Goal: Transaction & Acquisition: Subscribe to service/newsletter

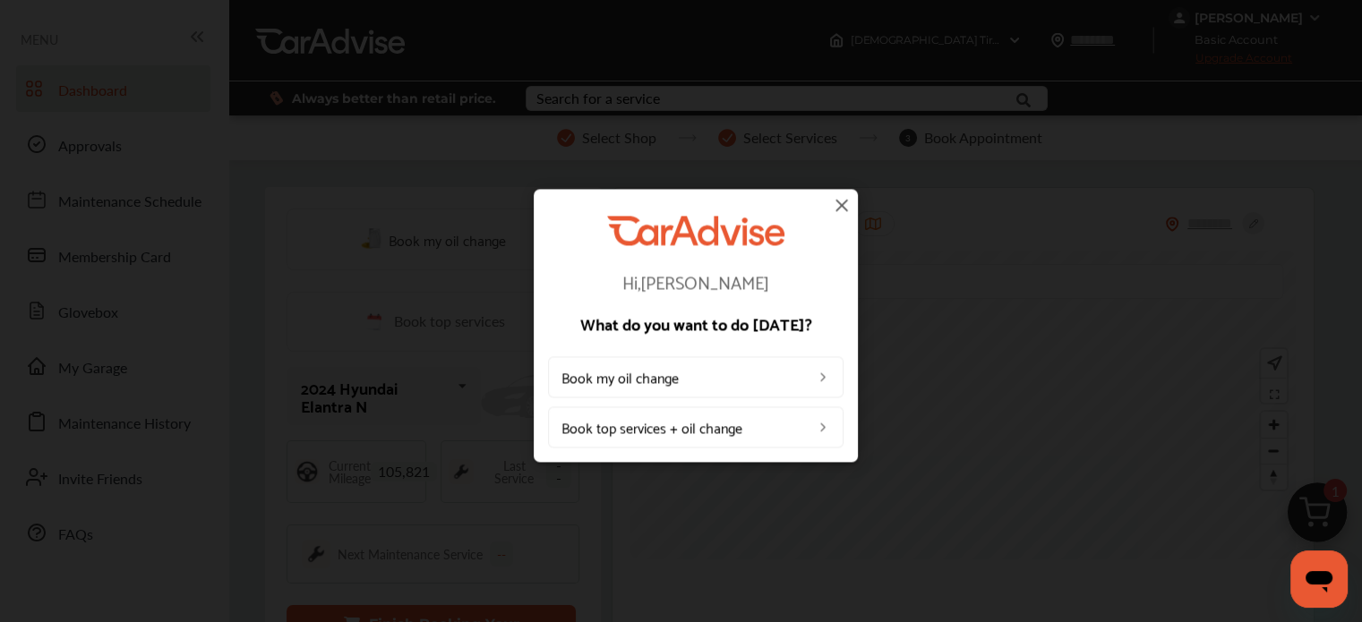
click at [842, 209] on img at bounding box center [841, 204] width 21 height 21
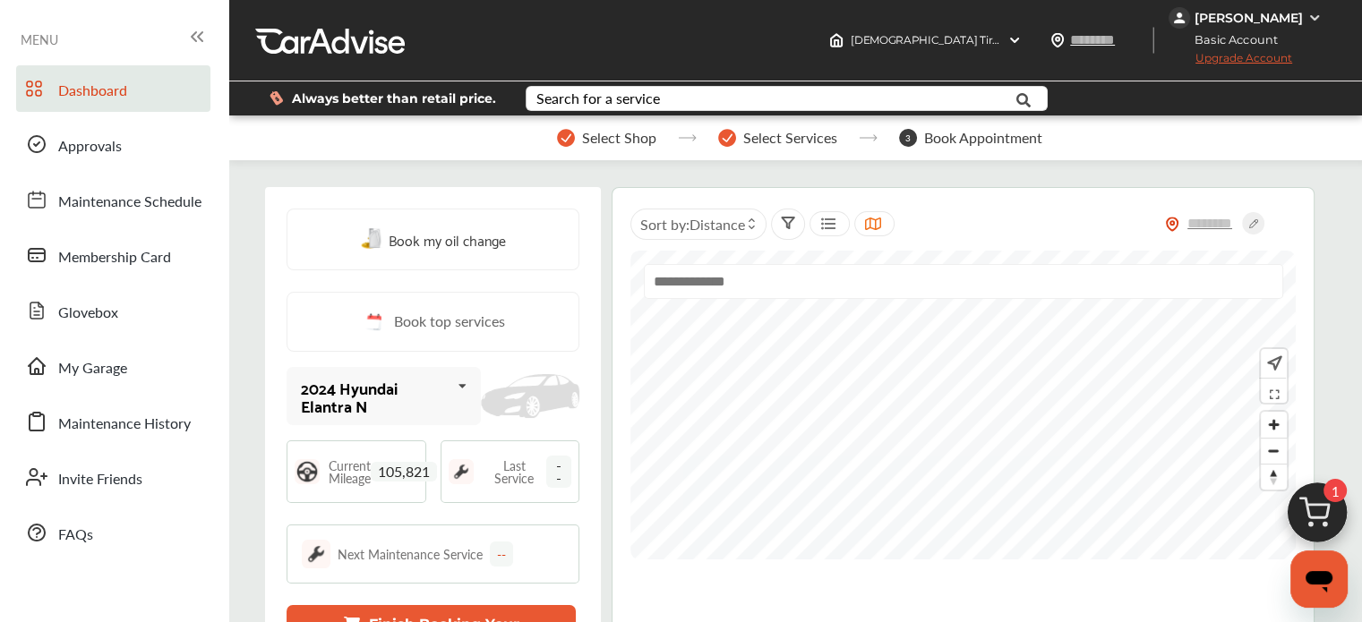
click at [1320, 527] on img at bounding box center [1317, 518] width 86 height 86
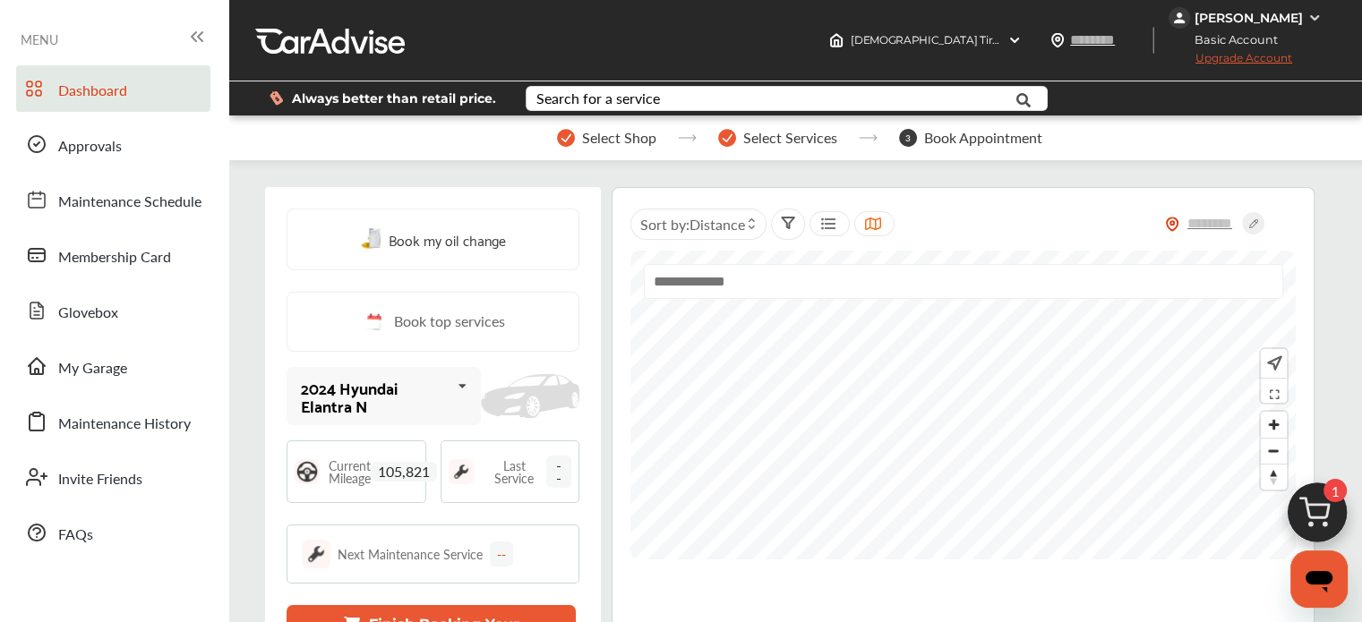
click at [1246, 60] on span "Upgrade Account" at bounding box center [1231, 62] width 124 height 22
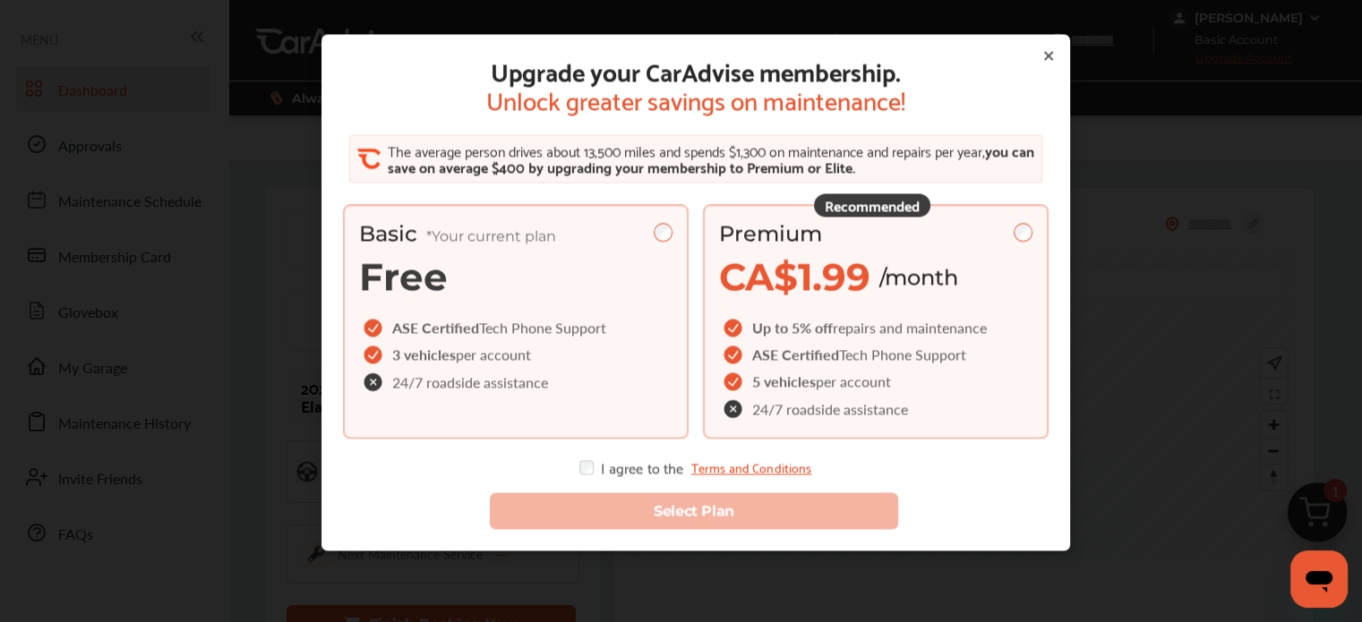
click at [843, 279] on span "CA$1.99" at bounding box center [794, 277] width 151 height 47
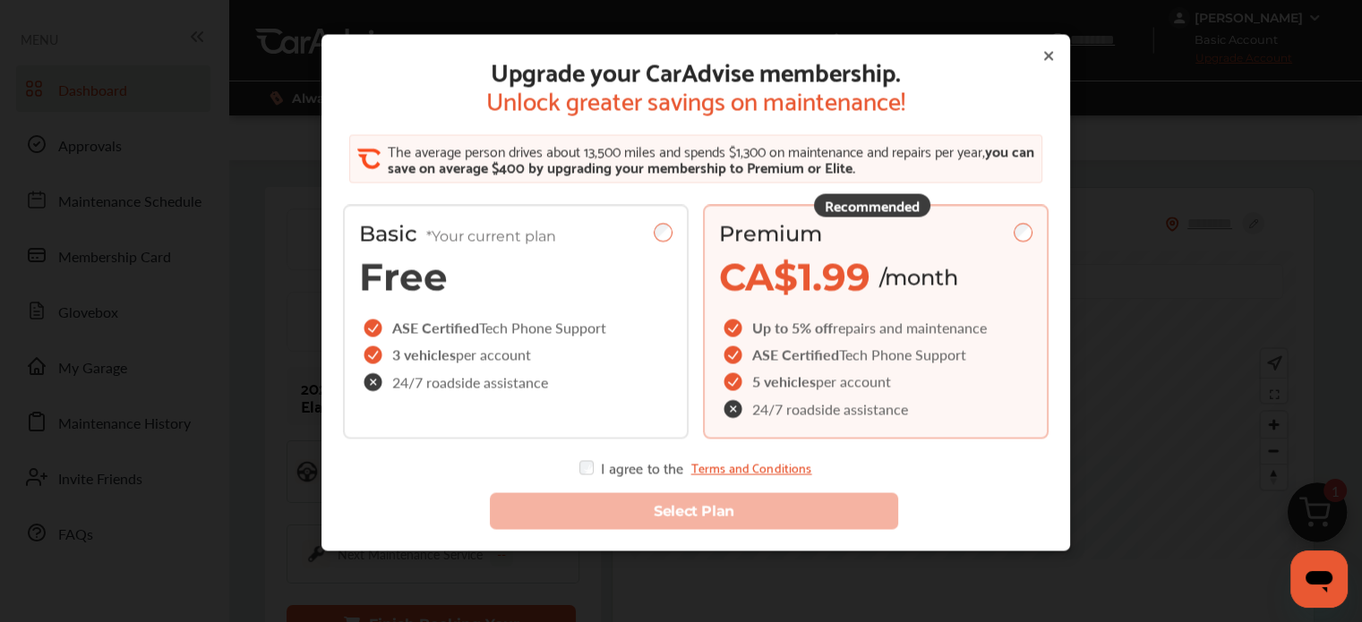
click at [600, 470] on div "I agree to the Terms and Conditions" at bounding box center [695, 468] width 232 height 14
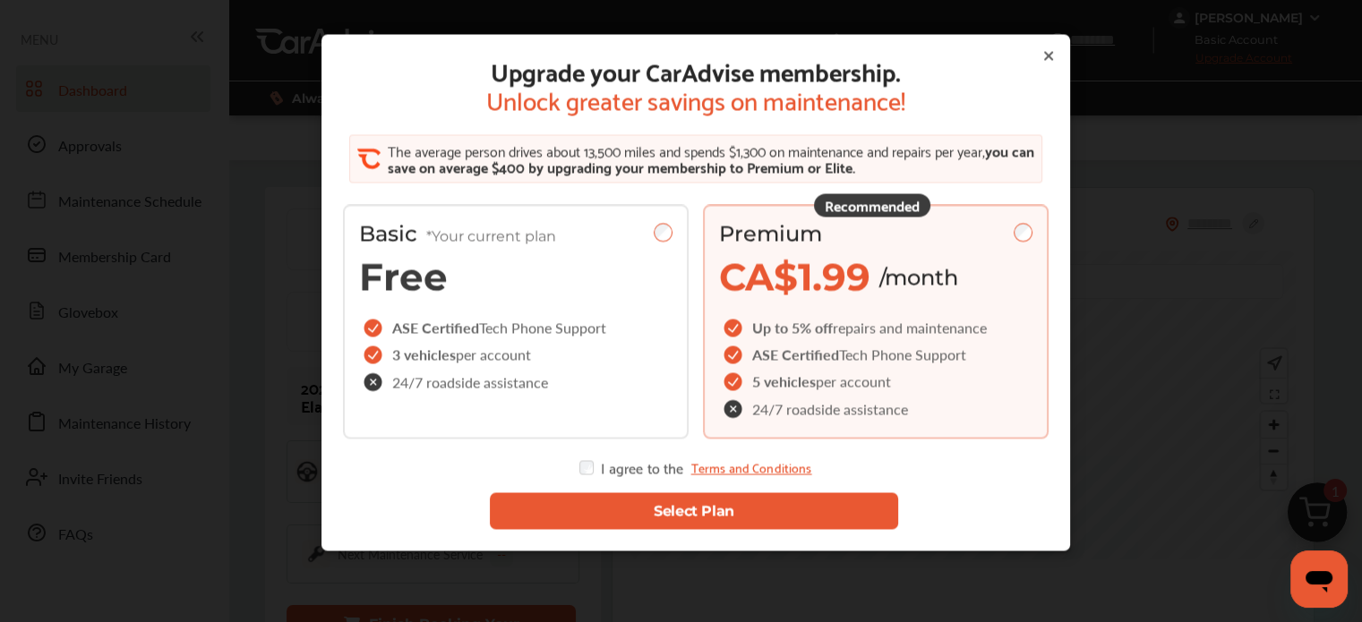
click at [610, 529] on div "Select Plan" at bounding box center [696, 502] width 734 height 83
click at [602, 514] on button "Select Plan" at bounding box center [693, 511] width 408 height 37
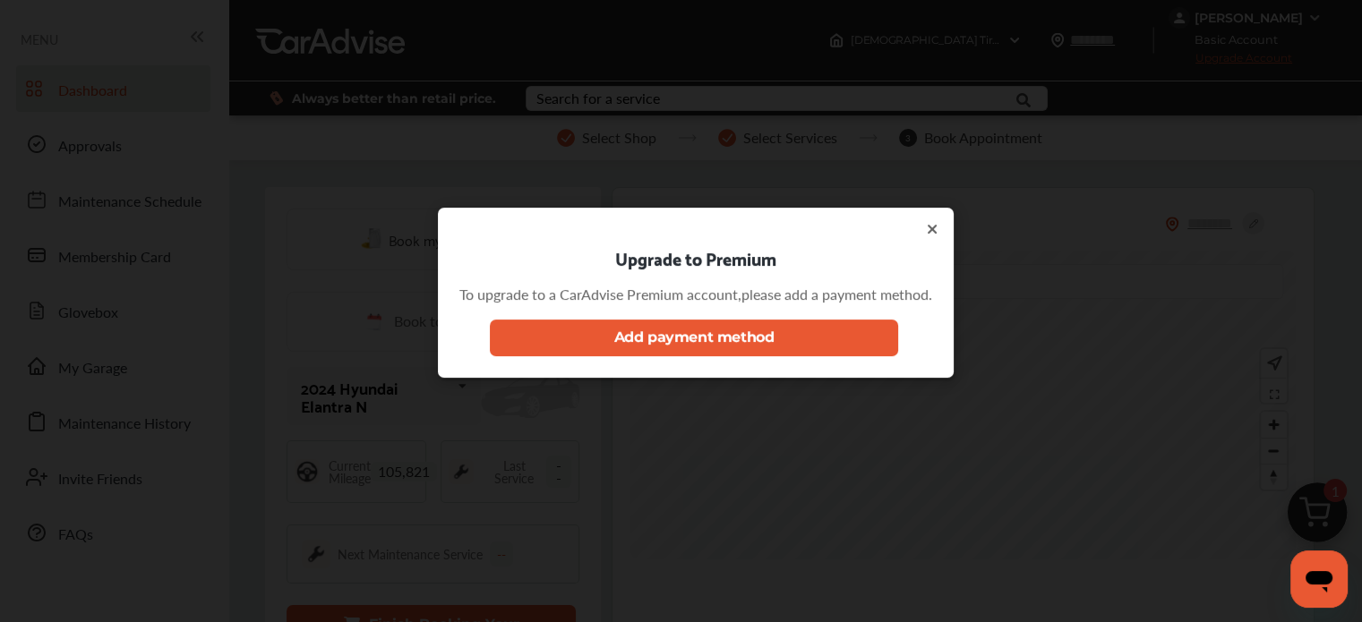
click at [720, 325] on button "Add payment method" at bounding box center [693, 338] width 408 height 37
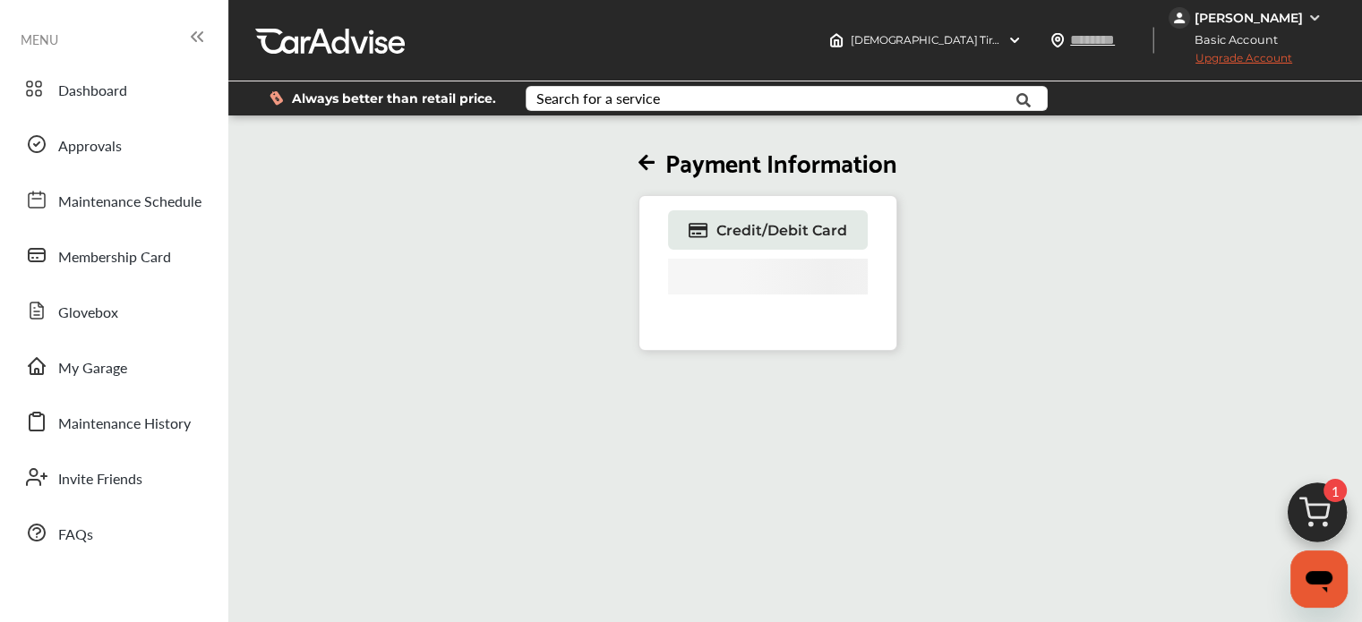
click at [1201, 21] on div "[PERSON_NAME]" at bounding box center [1249, 18] width 108 height 16
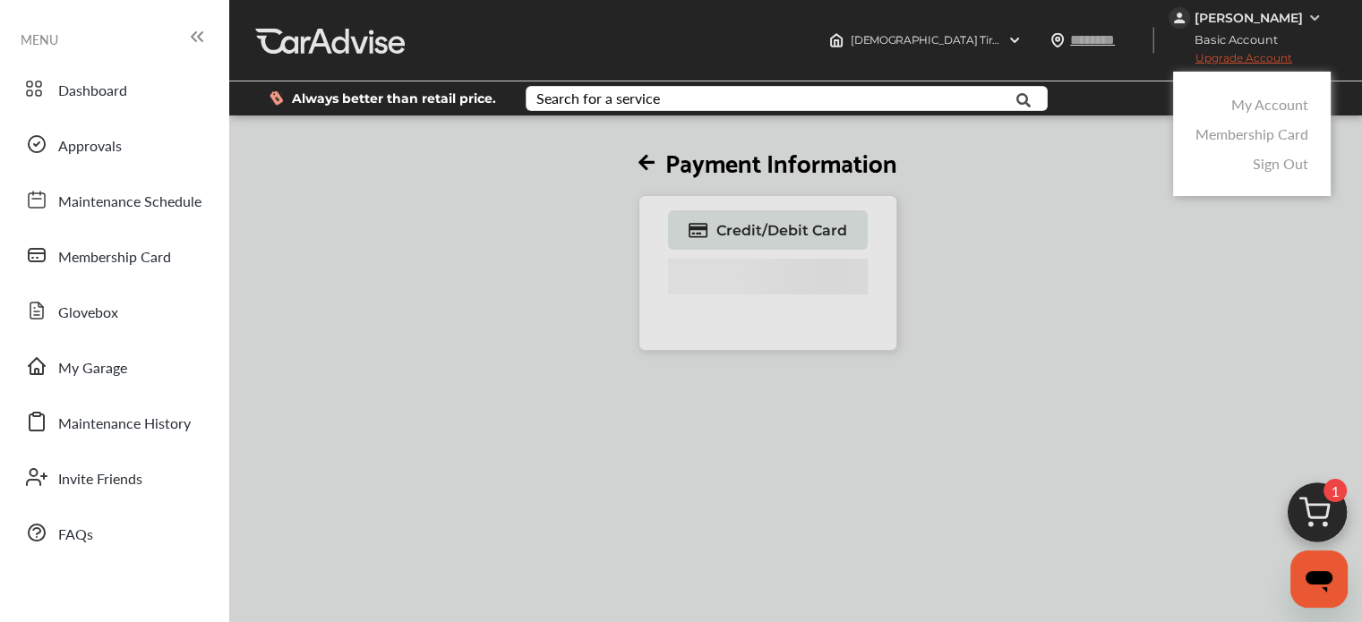
click at [1254, 107] on link "My Account" at bounding box center [1269, 104] width 77 height 21
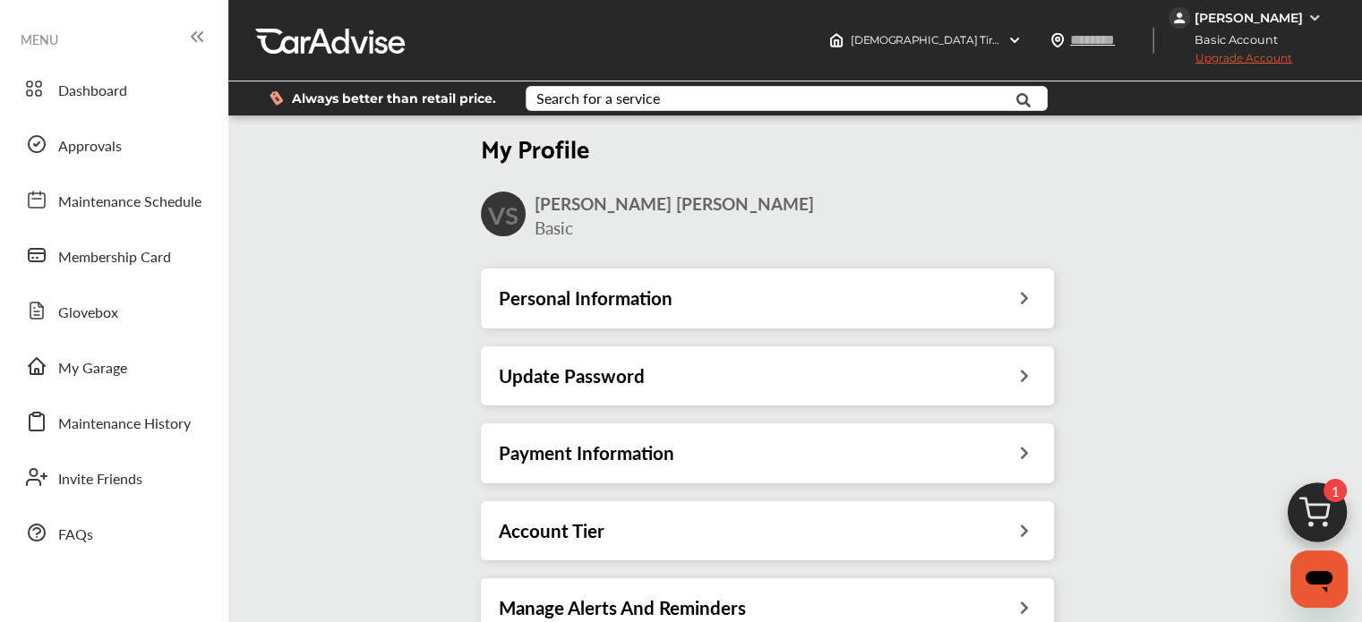
click at [638, 457] on h3 "Payment Information" at bounding box center [587, 453] width 176 height 23
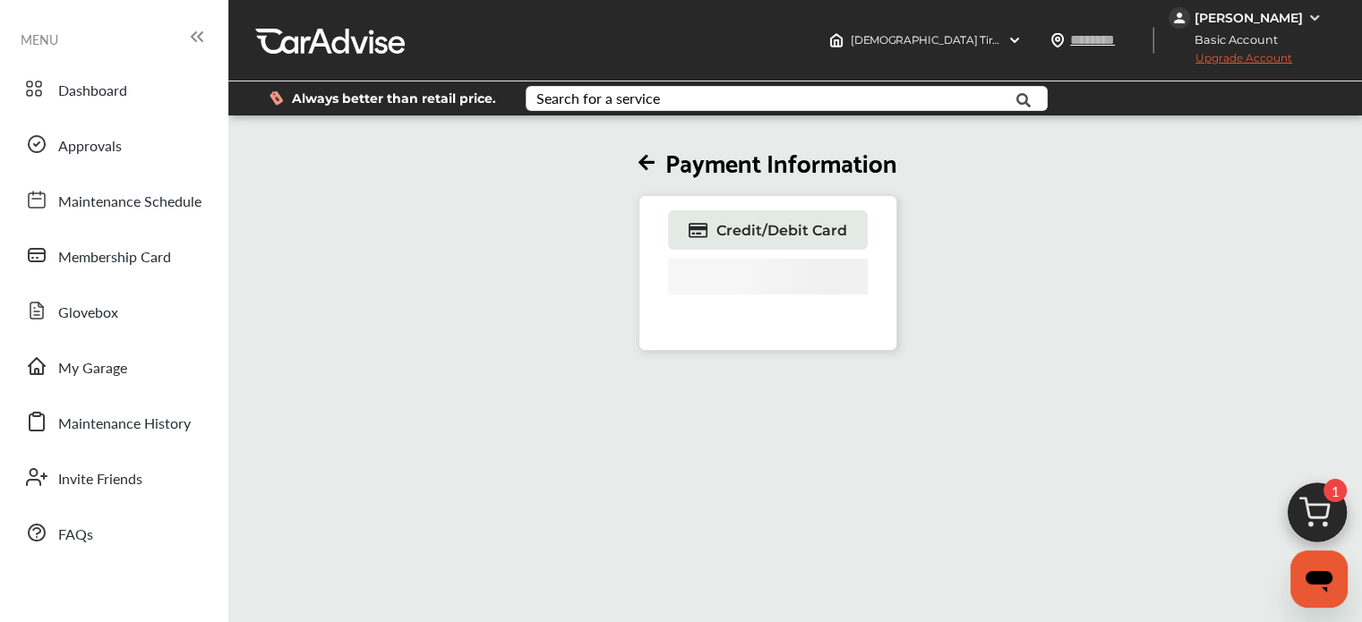
click at [1210, 23] on div "[PERSON_NAME]" at bounding box center [1249, 18] width 108 height 16
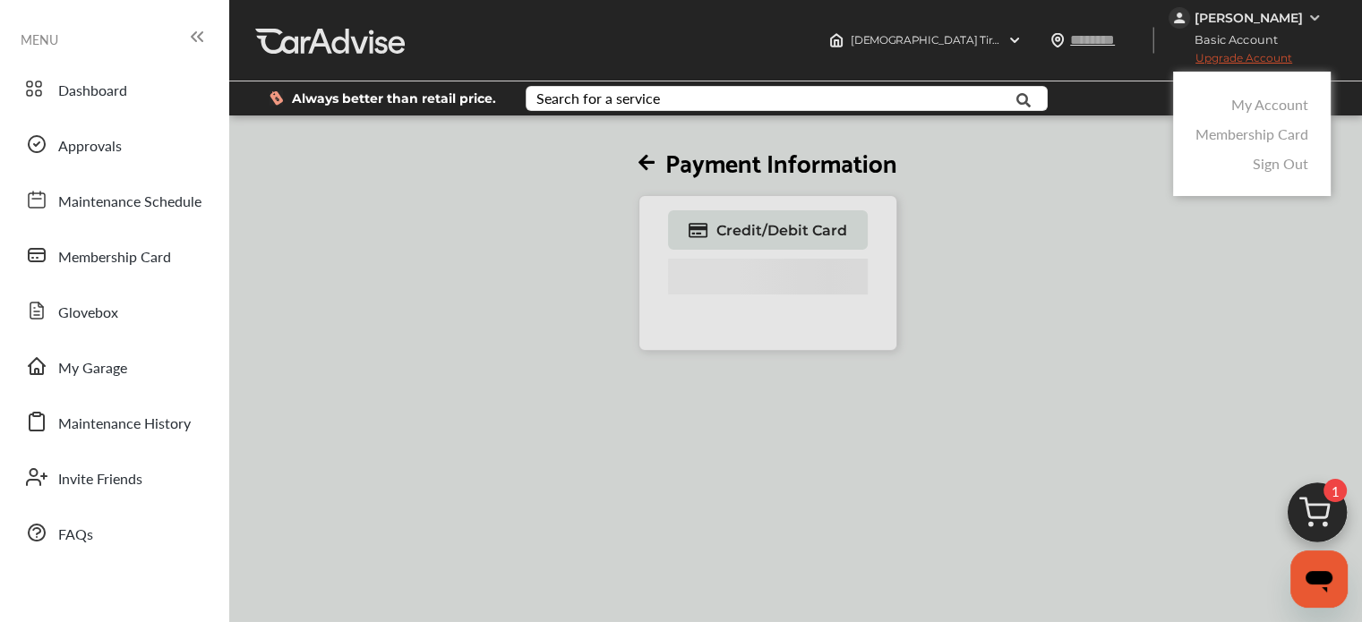
click at [1243, 108] on link "My Account" at bounding box center [1269, 104] width 77 height 21
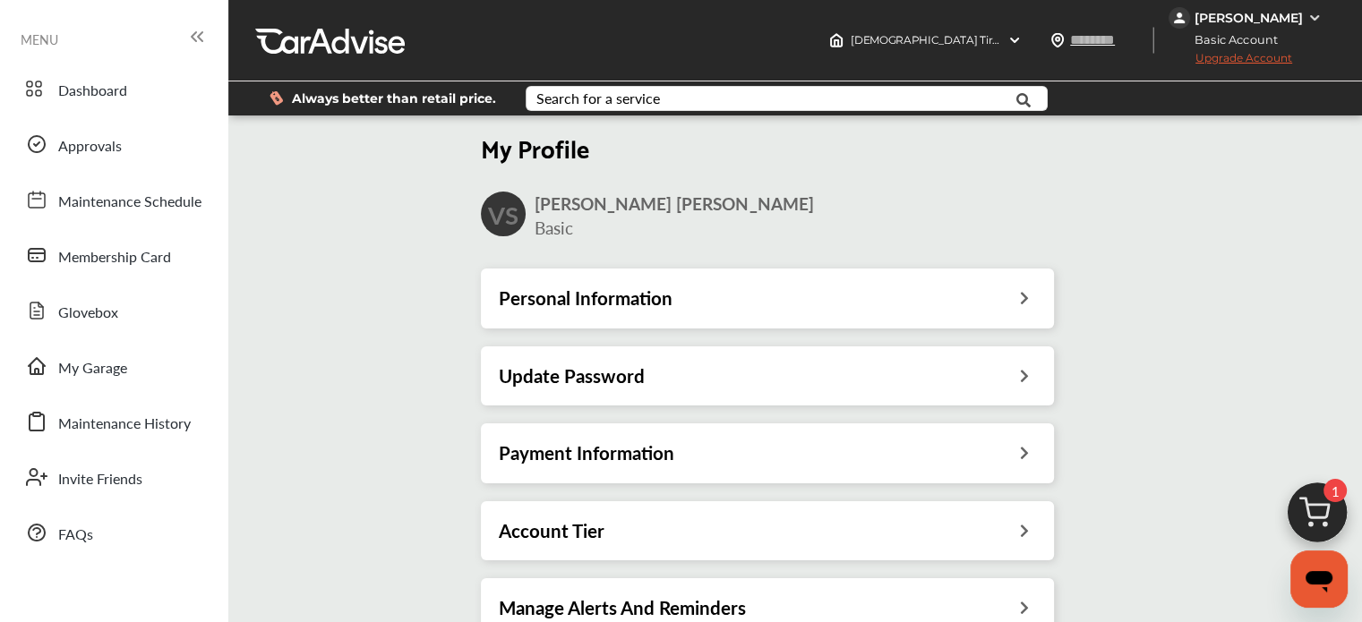
click at [720, 436] on div "Payment Information" at bounding box center [767, 453] width 573 height 59
click at [710, 467] on div "Payment Information" at bounding box center [767, 453] width 573 height 59
click at [836, 453] on div "Payment Information" at bounding box center [767, 453] width 537 height 23
